Goal: Go to known website: Access a specific website the user already knows

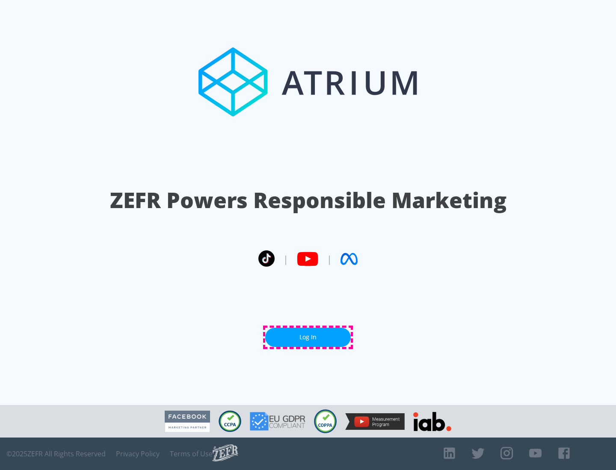
click at [308, 337] on link "Log In" at bounding box center [308, 337] width 86 height 19
